Goal: Browse casually

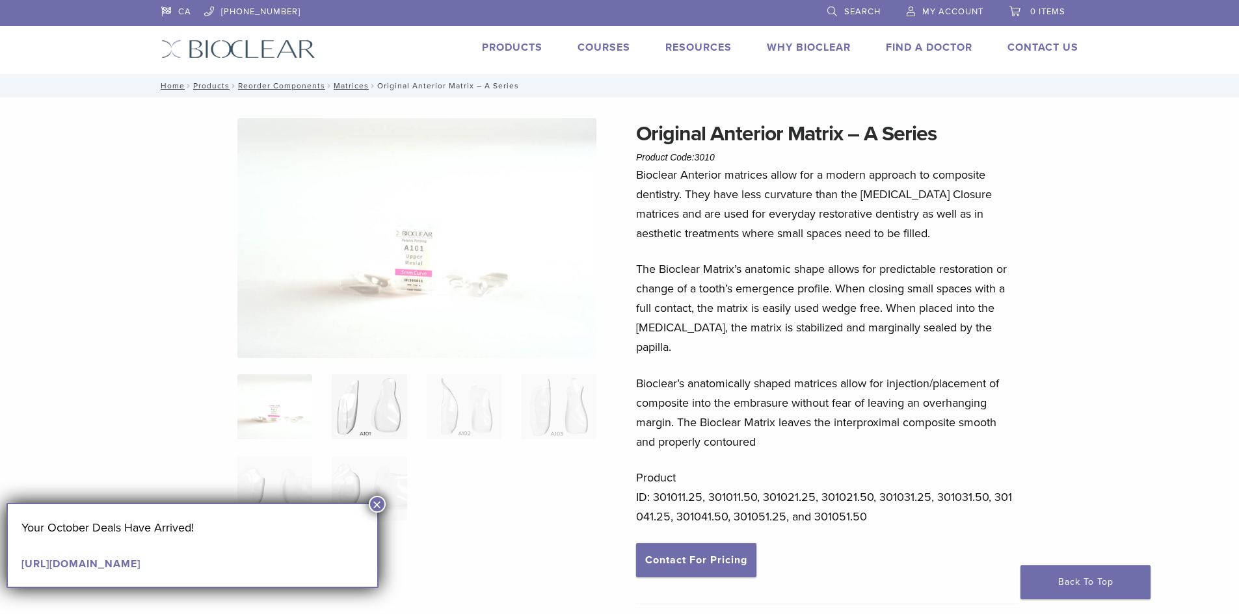
click at [367, 418] on img at bounding box center [369, 407] width 75 height 65
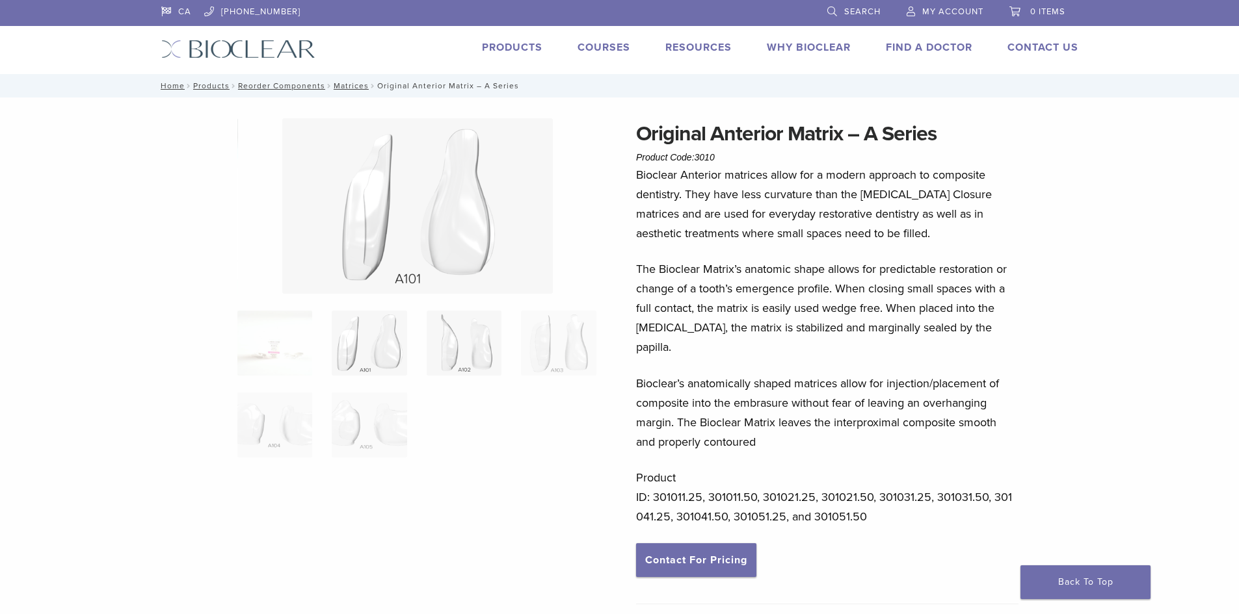
click at [455, 349] on img at bounding box center [464, 343] width 75 height 65
click at [459, 347] on img at bounding box center [464, 343] width 75 height 65
click at [577, 349] on img at bounding box center [558, 343] width 75 height 65
click at [375, 409] on img at bounding box center [369, 425] width 75 height 65
click at [263, 423] on img at bounding box center [274, 425] width 75 height 65
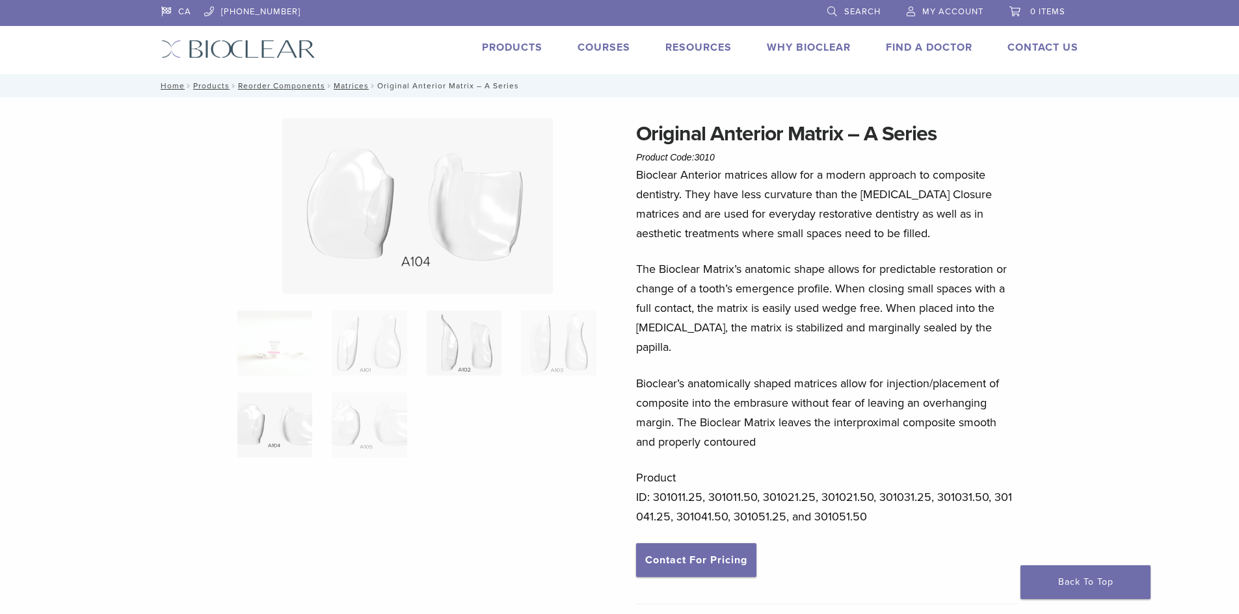
click at [462, 344] on img at bounding box center [464, 343] width 75 height 65
click at [532, 350] on img at bounding box center [558, 343] width 75 height 65
click at [458, 353] on img at bounding box center [464, 343] width 75 height 65
click at [577, 352] on img at bounding box center [558, 343] width 75 height 65
click at [285, 404] on img at bounding box center [274, 425] width 75 height 65
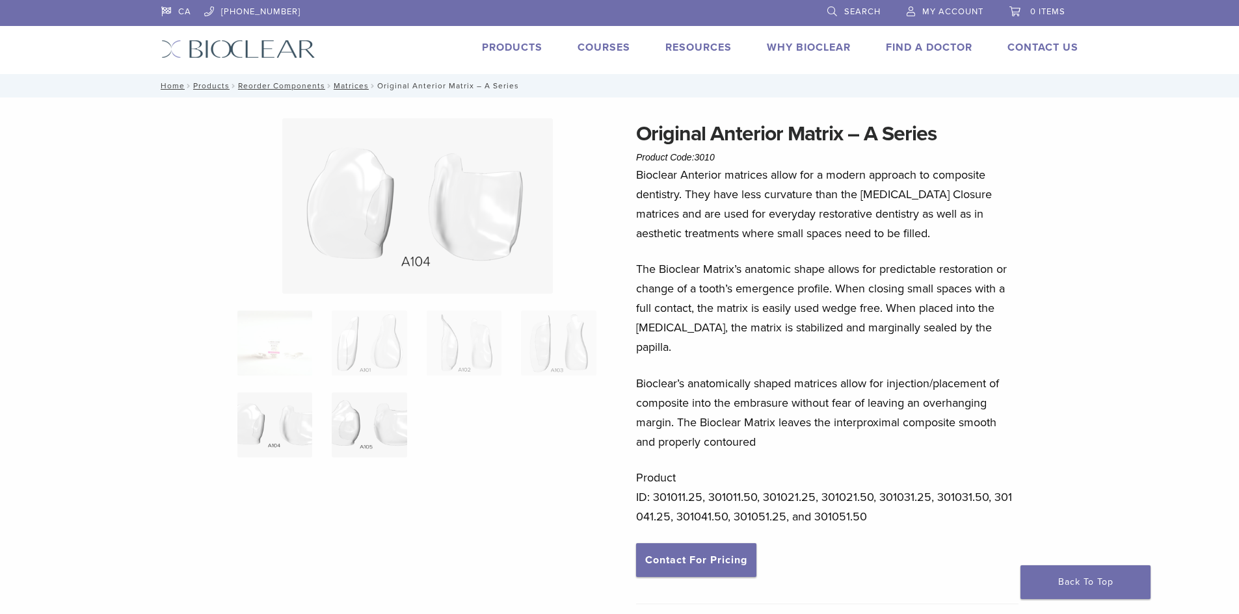
click at [384, 425] on img at bounding box center [369, 425] width 75 height 65
click at [394, 339] on img at bounding box center [369, 343] width 75 height 65
click at [471, 347] on img at bounding box center [464, 343] width 75 height 65
click at [475, 342] on img at bounding box center [464, 343] width 75 height 65
click at [401, 332] on img at bounding box center [369, 343] width 75 height 65
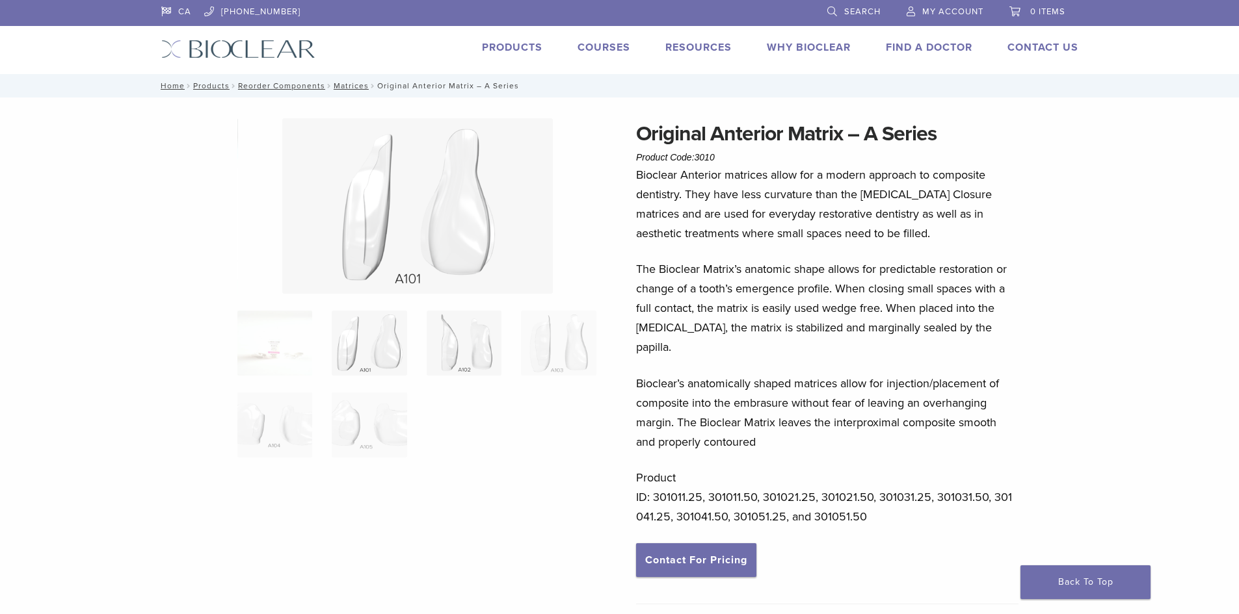
click at [484, 336] on img at bounding box center [464, 343] width 75 height 65
click at [559, 337] on img at bounding box center [558, 343] width 75 height 65
